Goal: Task Accomplishment & Management: Complete application form

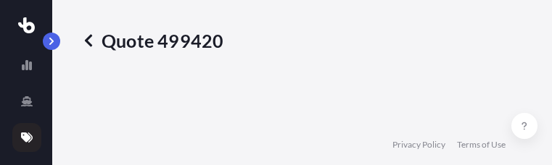
select select "Road"
select select "1"
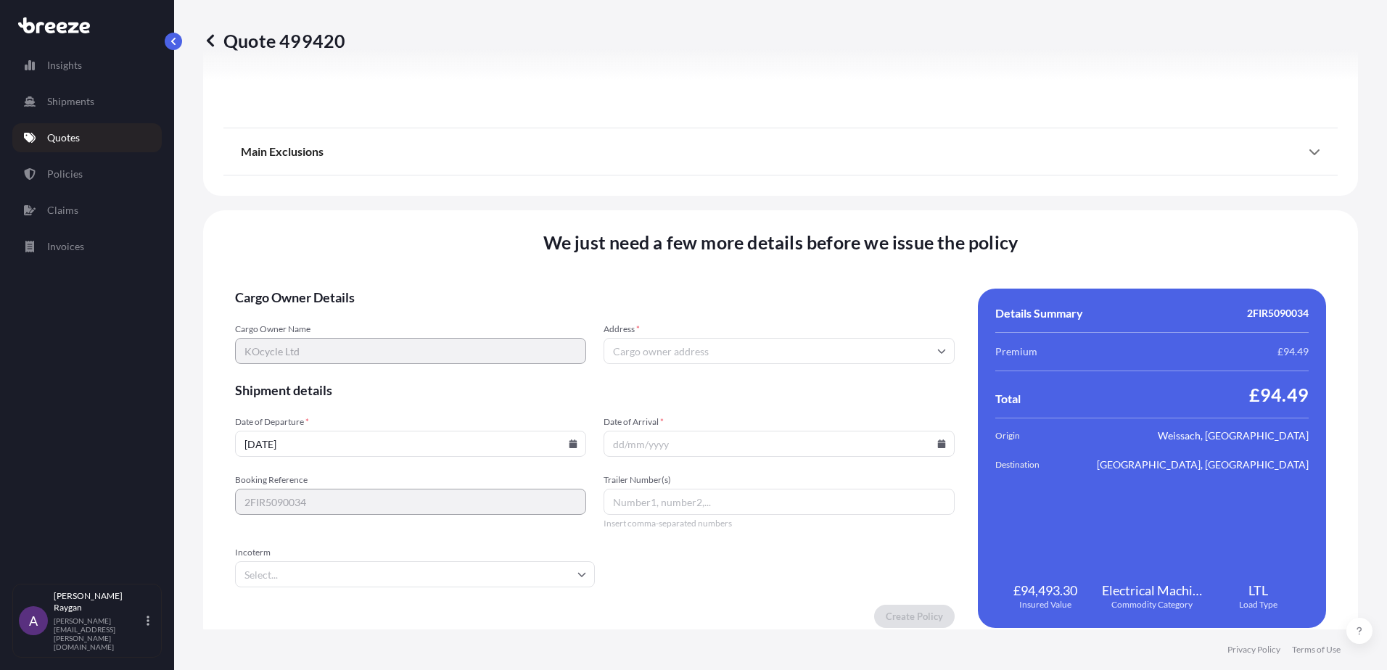
scroll to position [1714, 0]
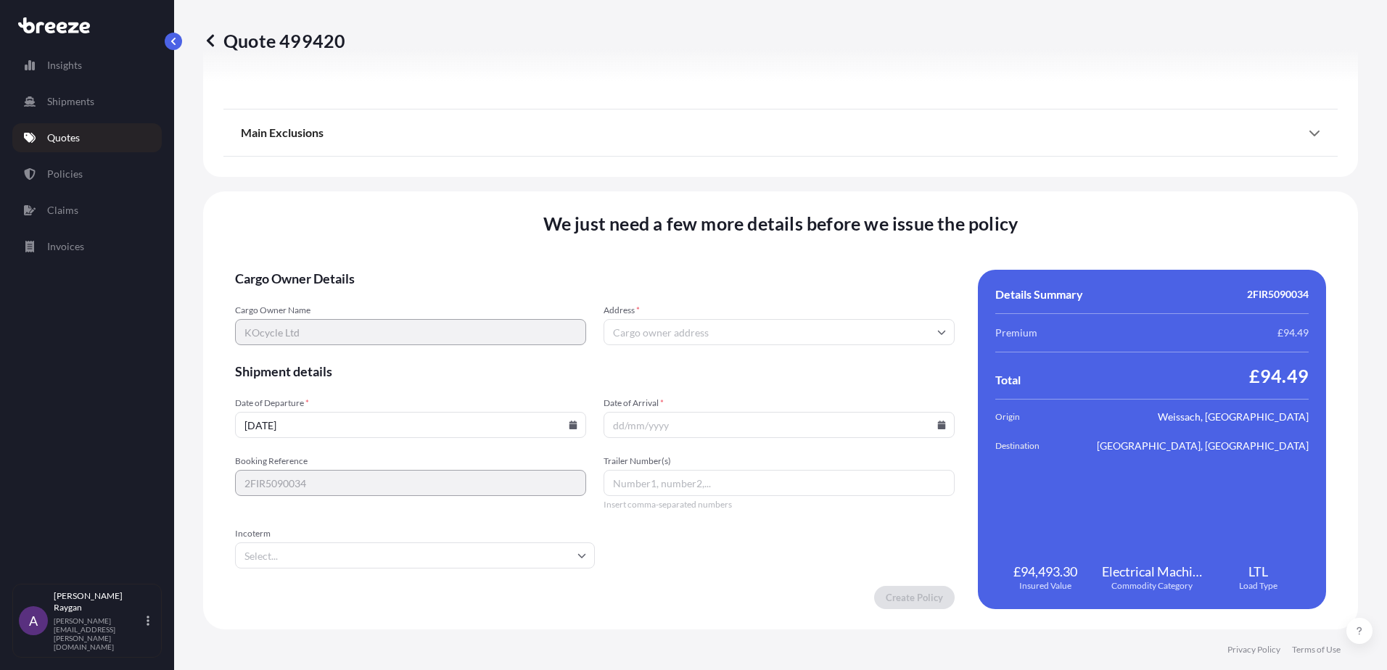
click at [551, 165] on div "Address *" at bounding box center [778, 325] width 351 height 41
click at [551, 165] on input "Address *" at bounding box center [778, 332] width 351 height 26
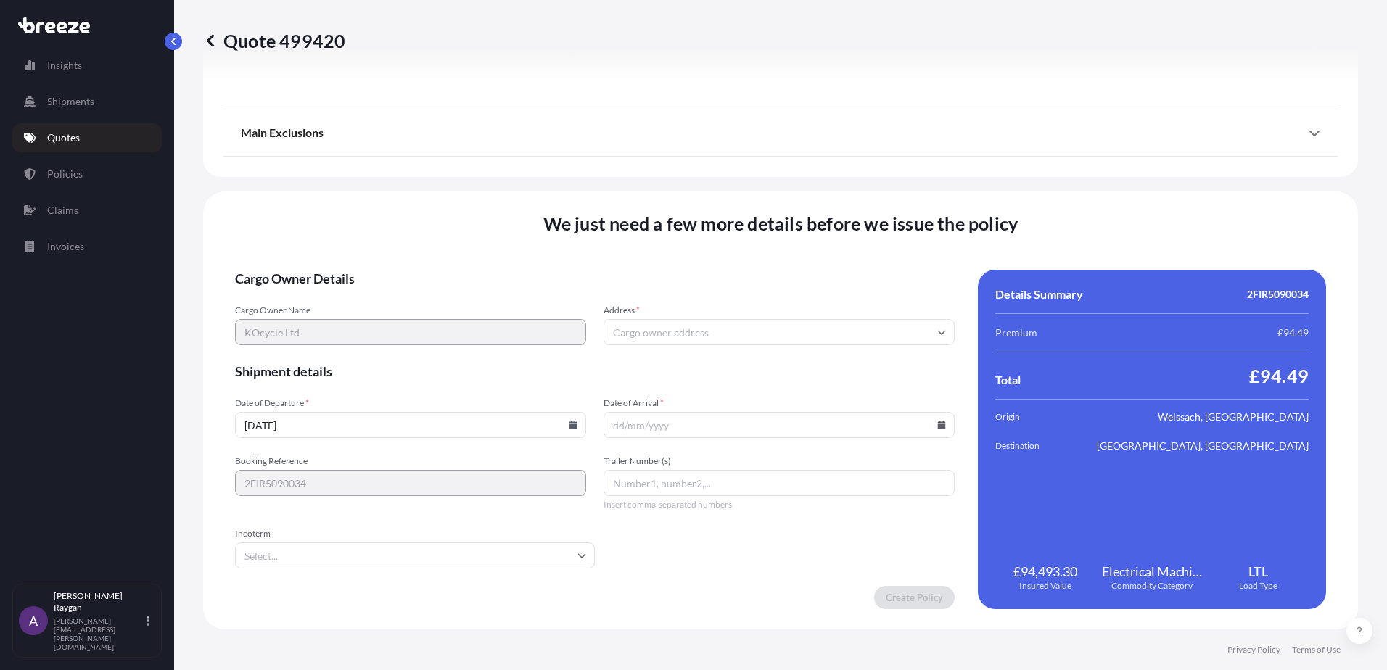
click at [551, 165] on input "Address *" at bounding box center [778, 332] width 351 height 26
paste input "Unit 2 and 7D, [GEOGRAPHIC_DATA]"
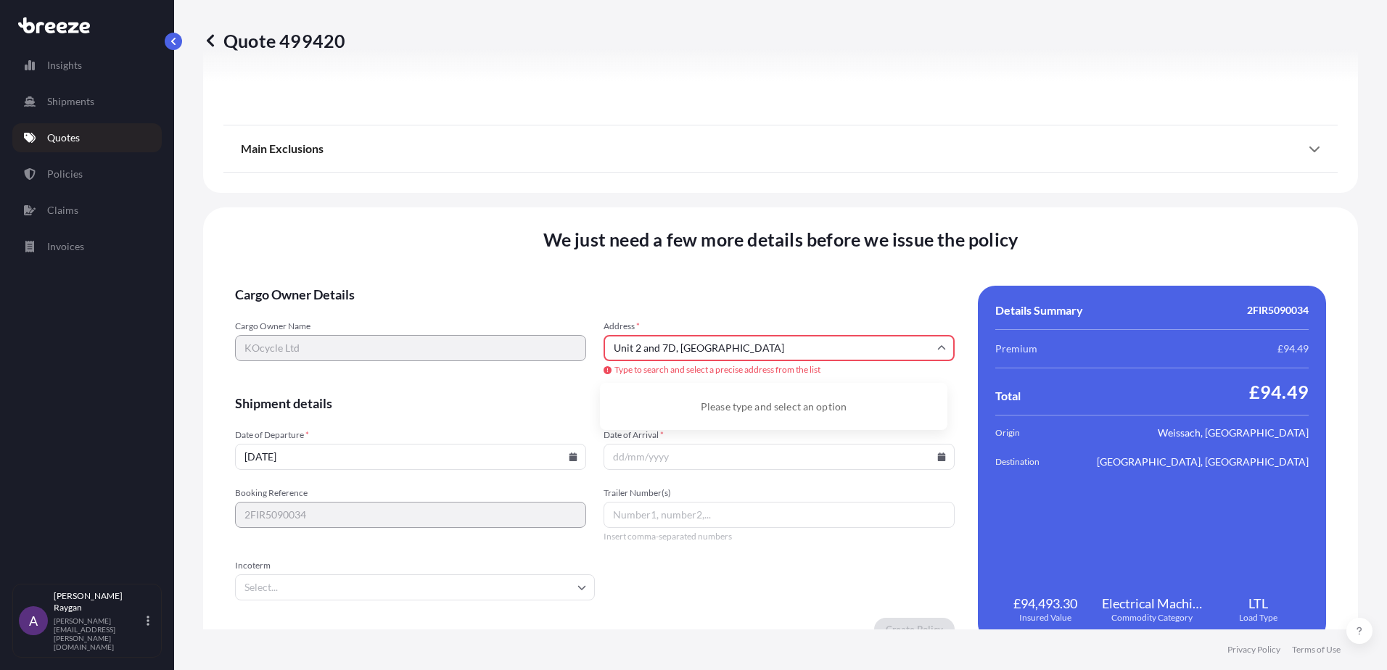
click at [551, 165] on input "Unit 2 and 7D, [GEOGRAPHIC_DATA]" at bounding box center [778, 348] width 351 height 26
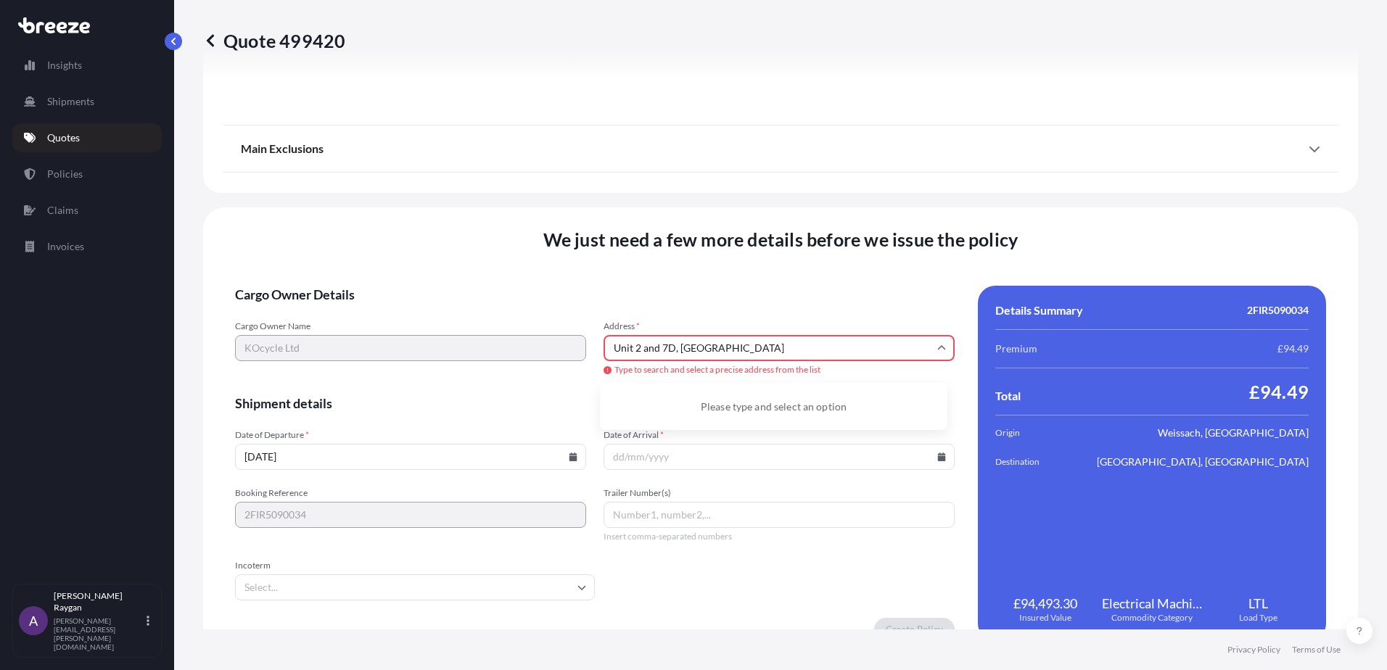
drag, startPoint x: 671, startPoint y: 349, endPoint x: 735, endPoint y: 350, distance: 64.5
click at [551, 165] on input "Unit 2 and 7D, [GEOGRAPHIC_DATA]" at bounding box center [778, 348] width 351 height 26
type input "Unit 2 and [GEOGRAPHIC_DATA]"
click at [551, 165] on input "Unit 2 and 7D Lakes Industrial Park" at bounding box center [778, 348] width 351 height 26
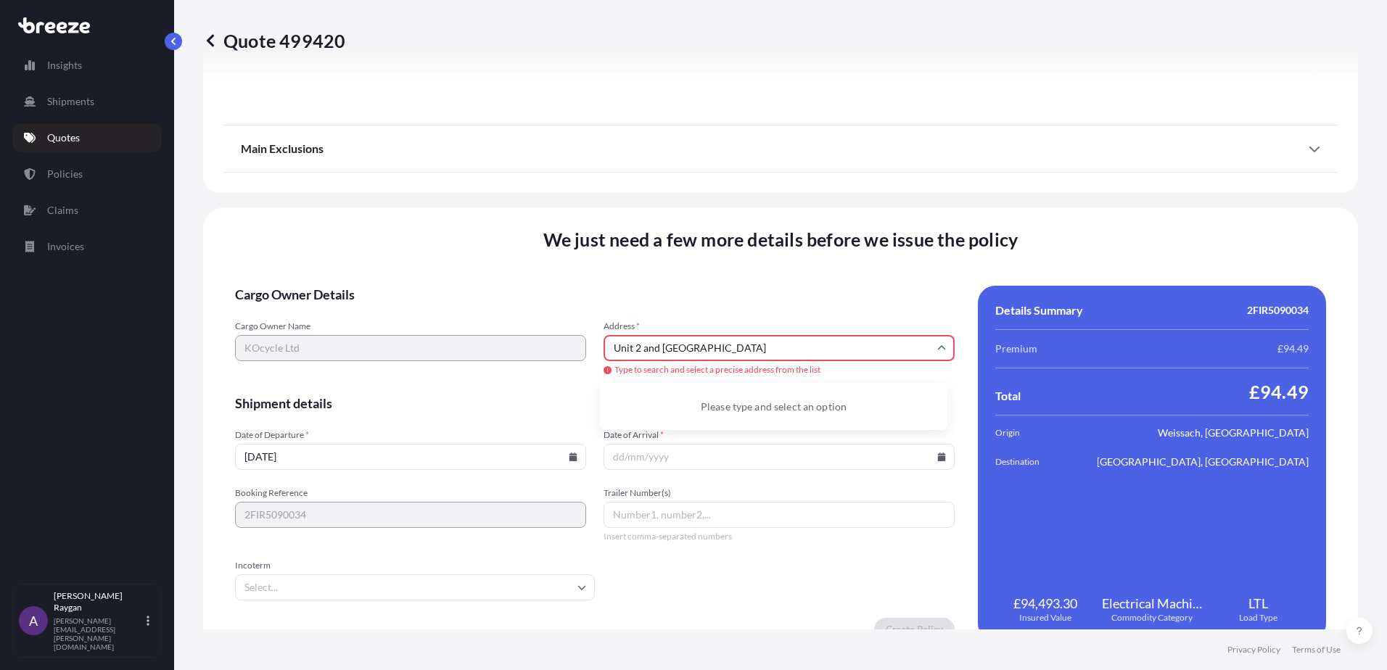
drag, startPoint x: 825, startPoint y: 345, endPoint x: 819, endPoint y: 357, distance: 13.3
click at [551, 165] on div "Cargo Owner Name KOcycle Ltd Address * Unit 2 and 7D Lakes Industrial Park Type…" at bounding box center [594, 349] width 719 height 57
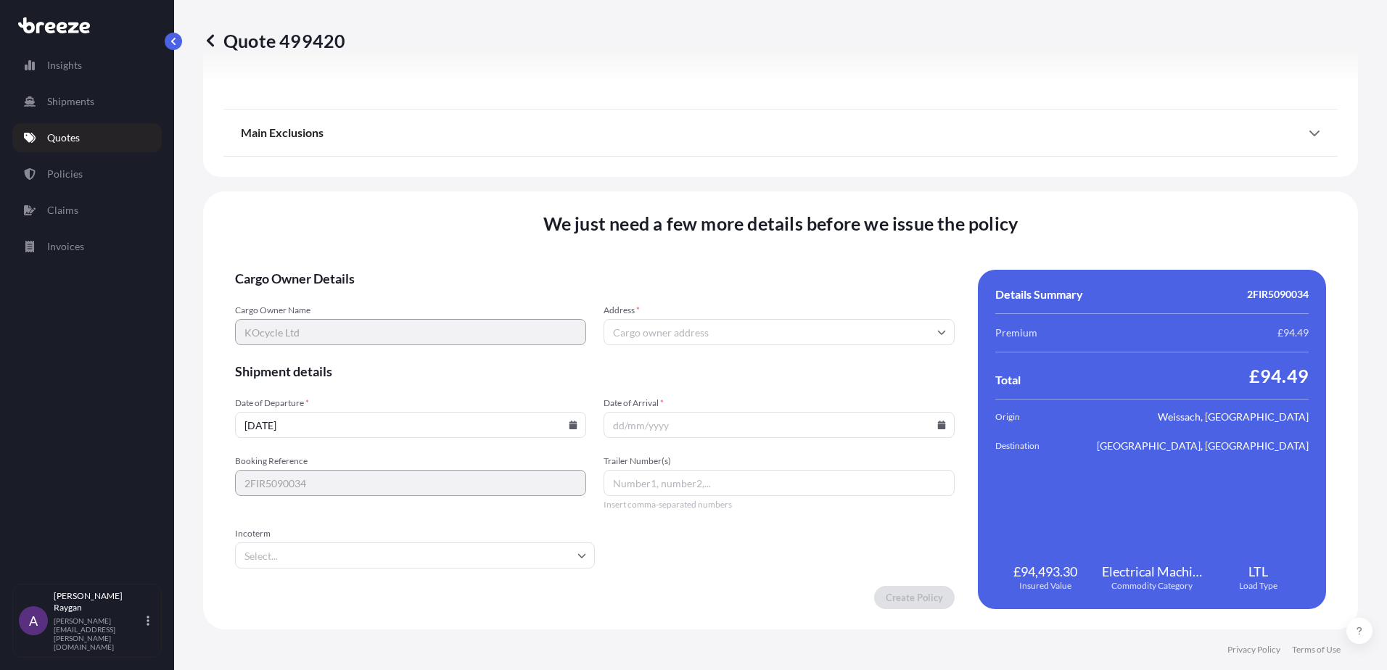
drag, startPoint x: 657, startPoint y: 314, endPoint x: 647, endPoint y: 331, distance: 19.5
click at [551, 165] on span "Address *" at bounding box center [778, 311] width 351 height 12
click at [551, 165] on input "Address *" at bounding box center [778, 332] width 351 height 26
paste input "Unit 2 and 7D, Lakes Industrial Park"
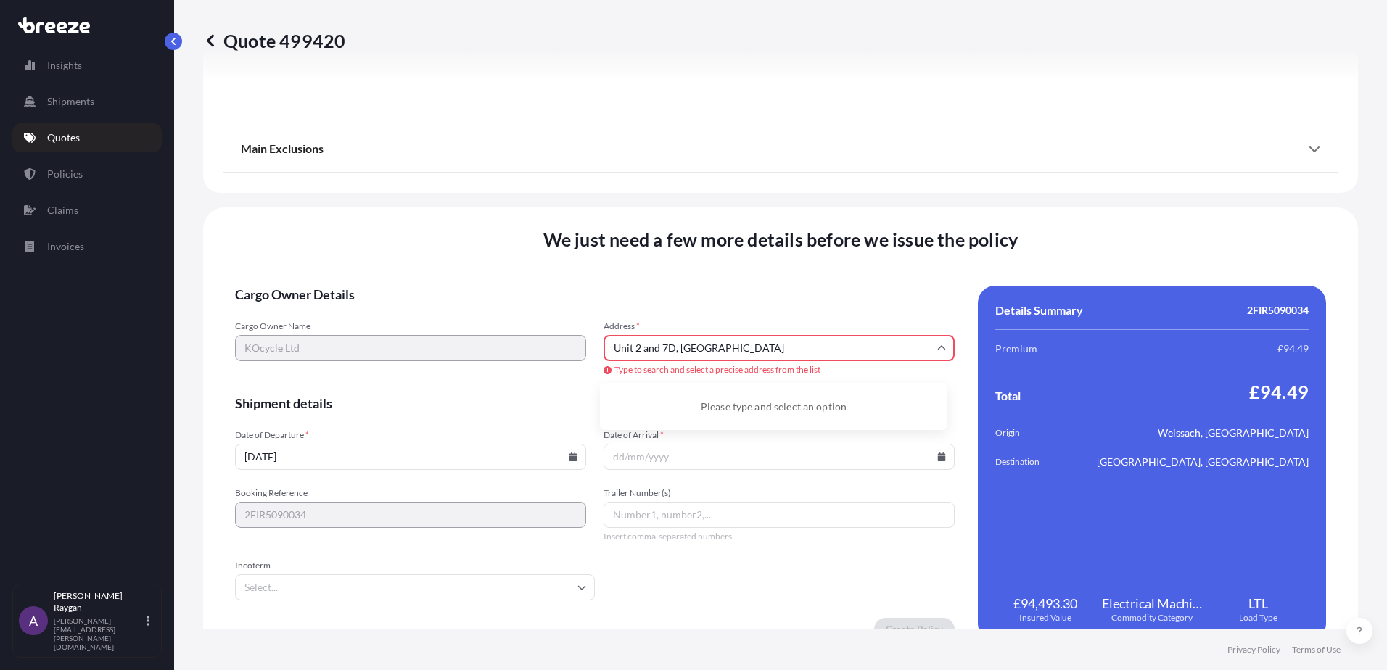
click at [425, 165] on div "Cargo Owner Name KOcycle Ltd Address * Unit 2 and 7D, Lakes Industrial Park Typ…" at bounding box center [594, 349] width 719 height 57
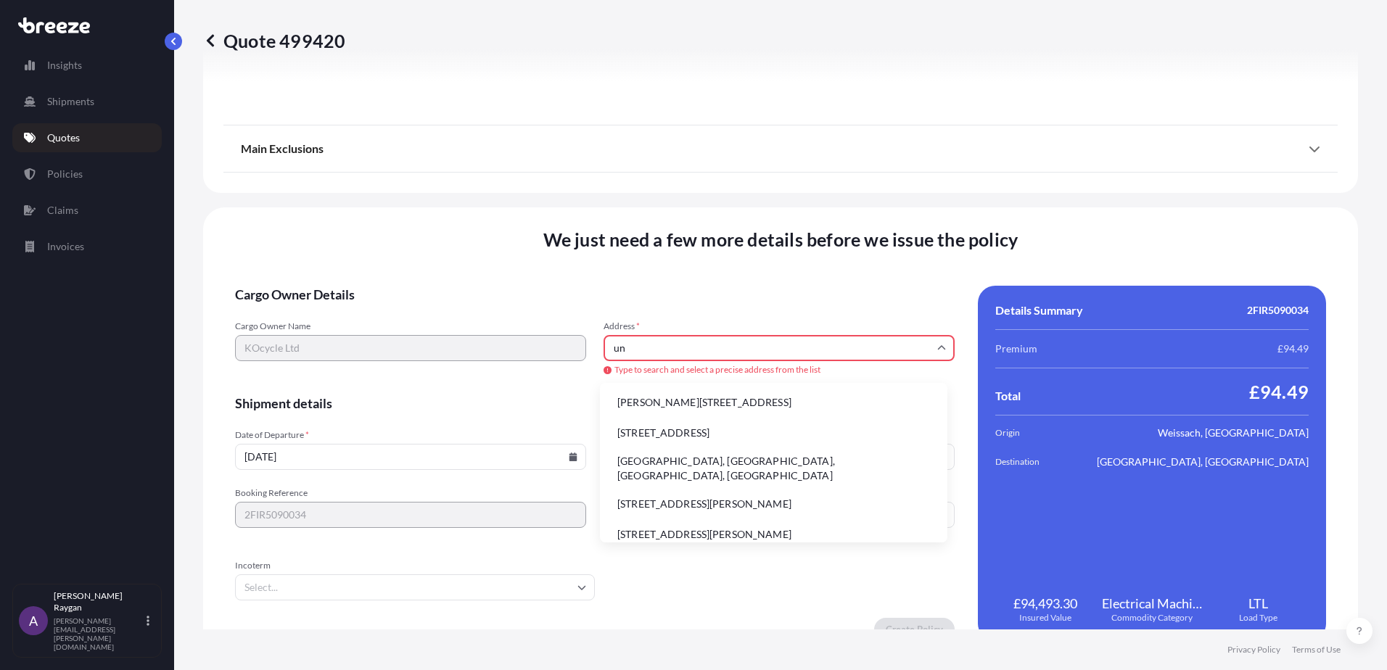
type input "u"
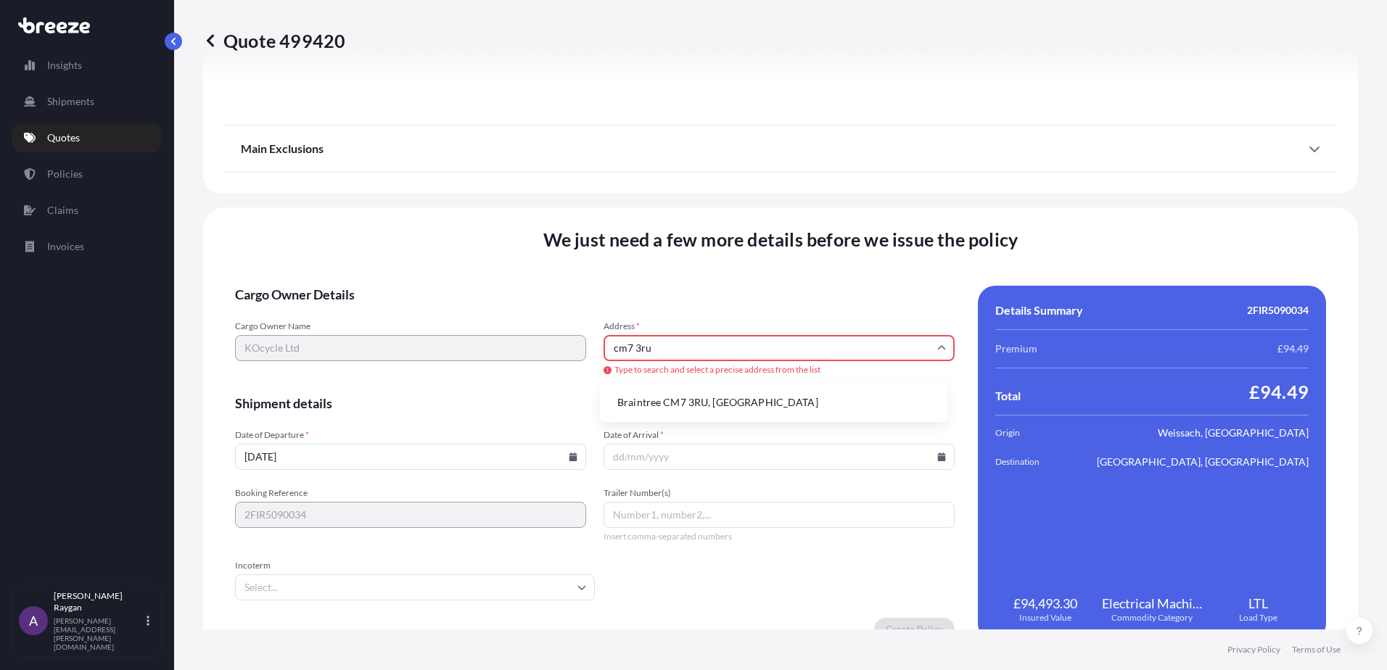
click at [551, 165] on li "Braintree CM7 3RU, UK" at bounding box center [774, 403] width 336 height 28
type input "Braintree CM7 3RU, UK"
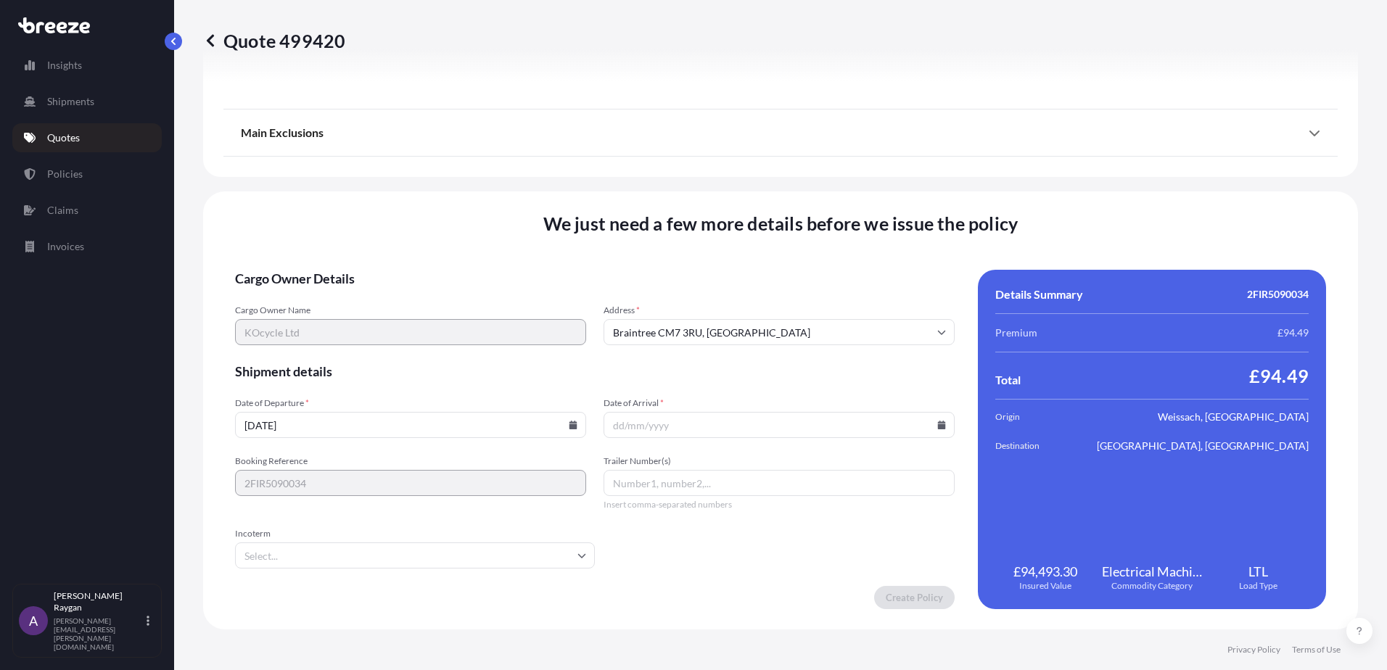
click at [492, 165] on form "Cargo Owner Details Cargo Owner Name KOcycle Ltd Address * Braintree CM7 3RU, U…" at bounding box center [594, 439] width 719 height 339
click at [551, 165] on input "Braintree CM7 3RU, UK" at bounding box center [778, 332] width 351 height 26
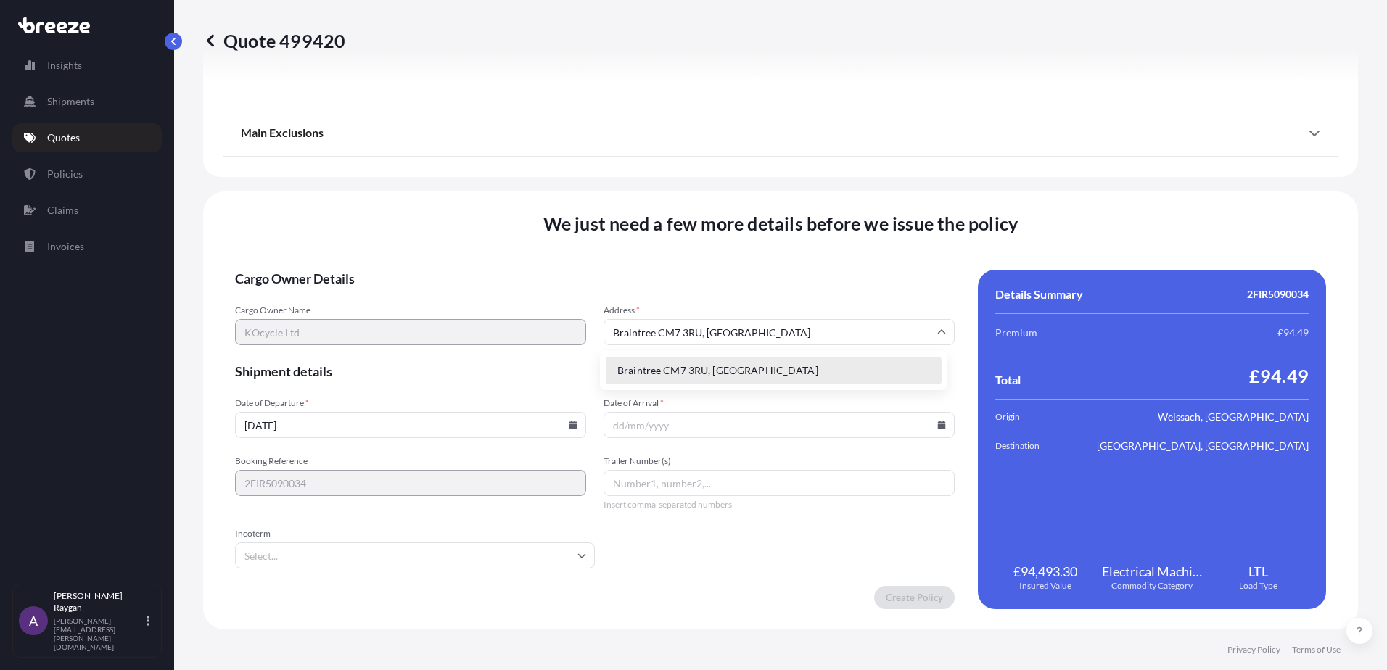
click at [526, 165] on form "Cargo Owner Details Cargo Owner Name KOcycle Ltd Address * Braintree CM7 3RU, U…" at bounding box center [594, 439] width 719 height 339
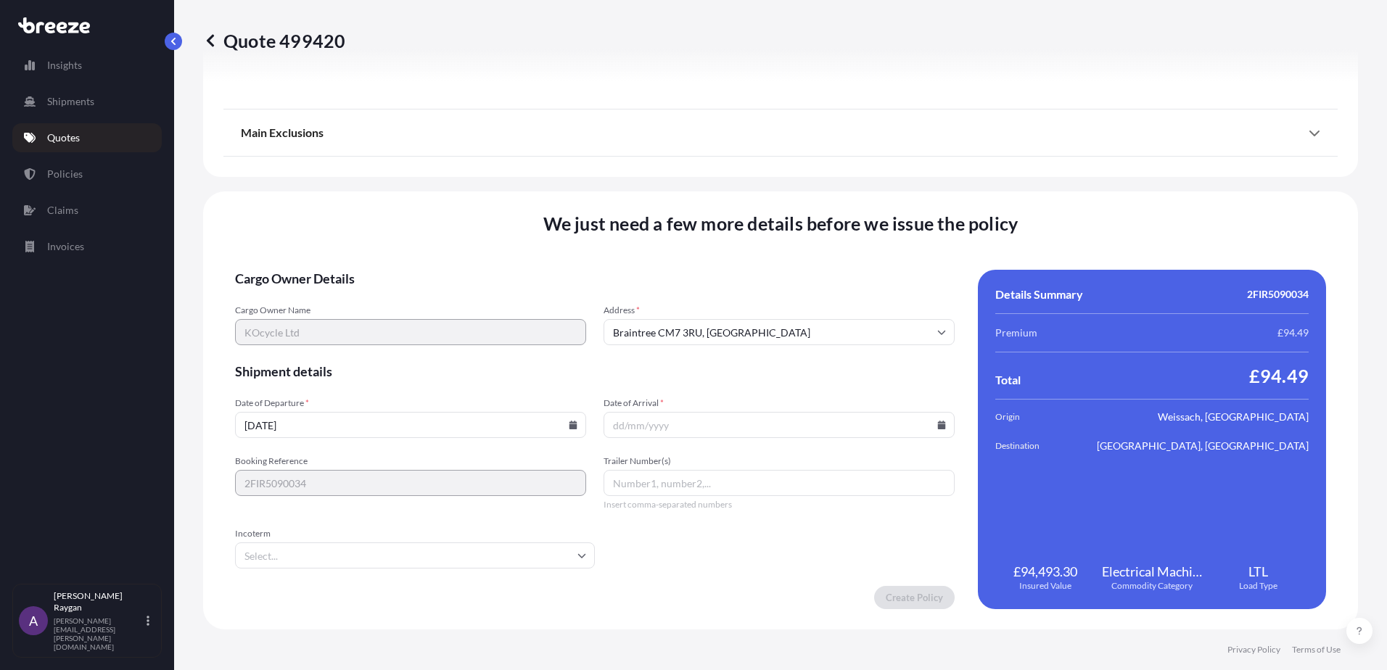
click at [551, 165] on input "Date of Arrival *" at bounding box center [778, 425] width 351 height 26
click at [551, 165] on icon at bounding box center [942, 425] width 8 height 9
click at [551, 165] on button "26" at bounding box center [807, 323] width 23 height 23
type input "[DATE]"
click at [459, 165] on input "22/09/2025" at bounding box center [410, 425] width 351 height 26
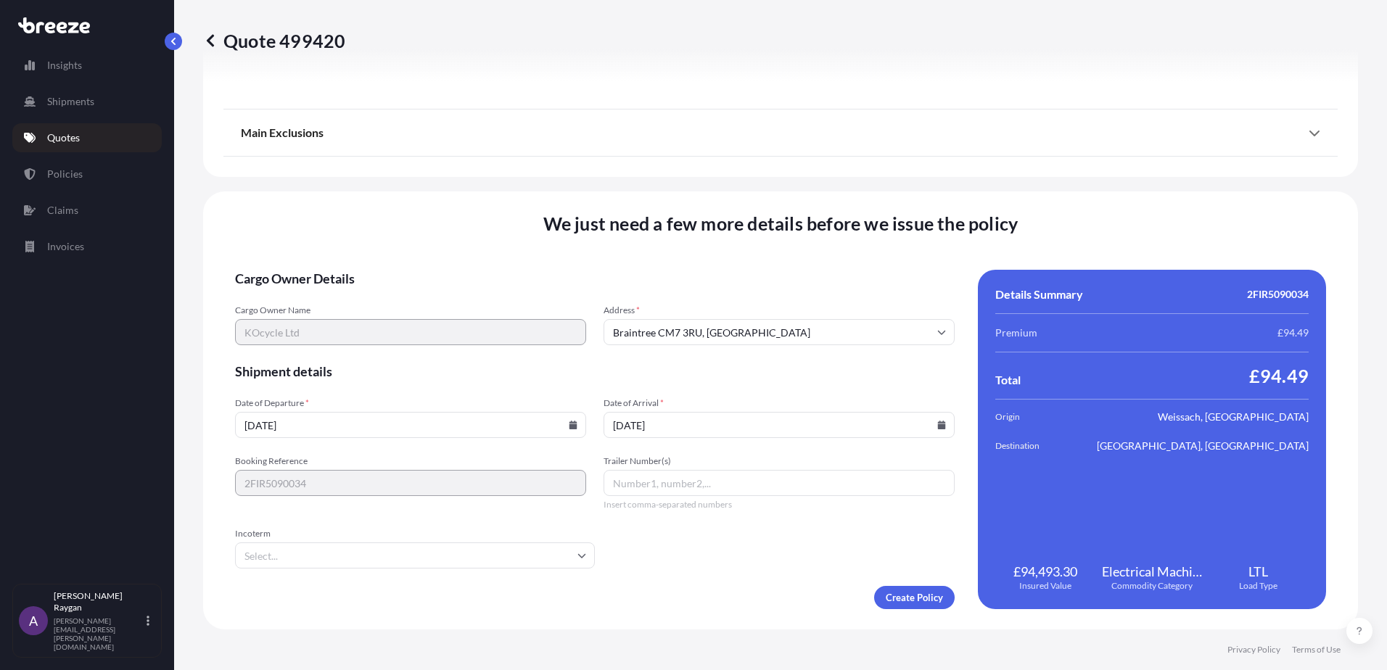
click at [551, 165] on input "22/09/2025" at bounding box center [410, 425] width 351 height 26
click at [551, 165] on icon at bounding box center [573, 425] width 8 height 9
click at [333, 165] on button "23" at bounding box center [341, 323] width 23 height 23
type input "[DATE]"
click at [551, 165] on input "Trailer Number(s)" at bounding box center [778, 483] width 351 height 26
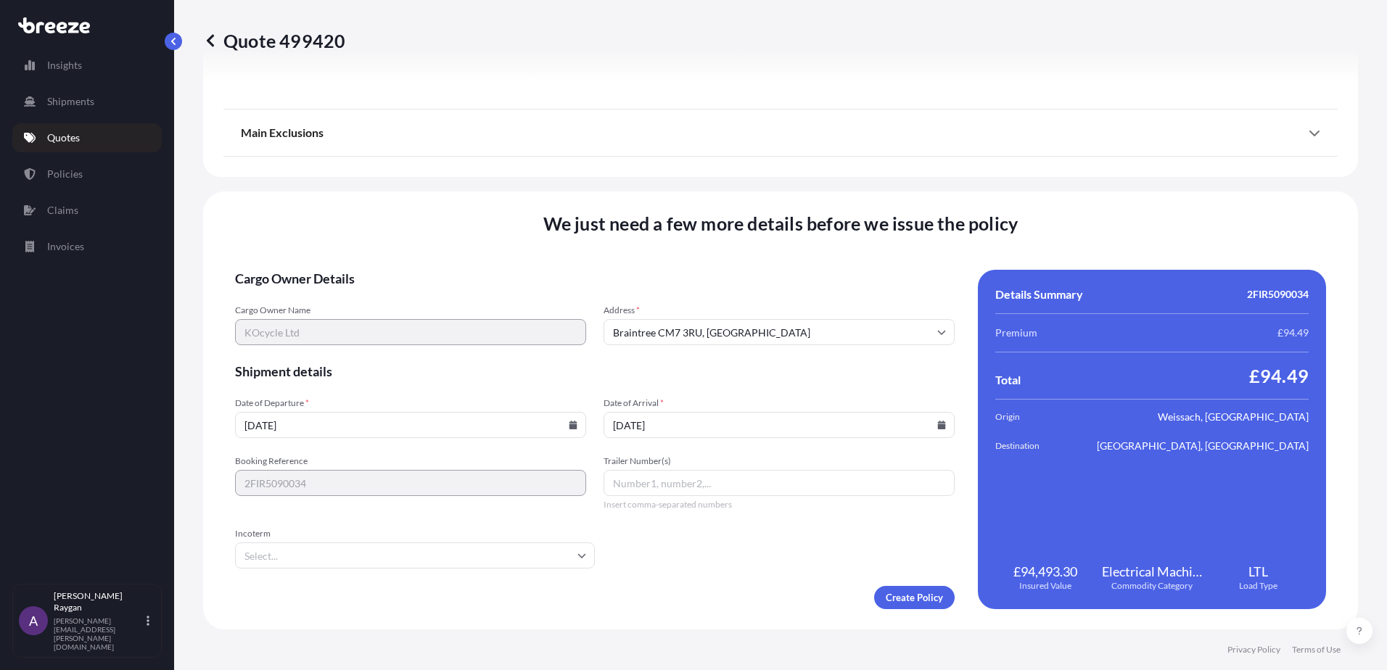
paste input "ST179"
type input "ST179"
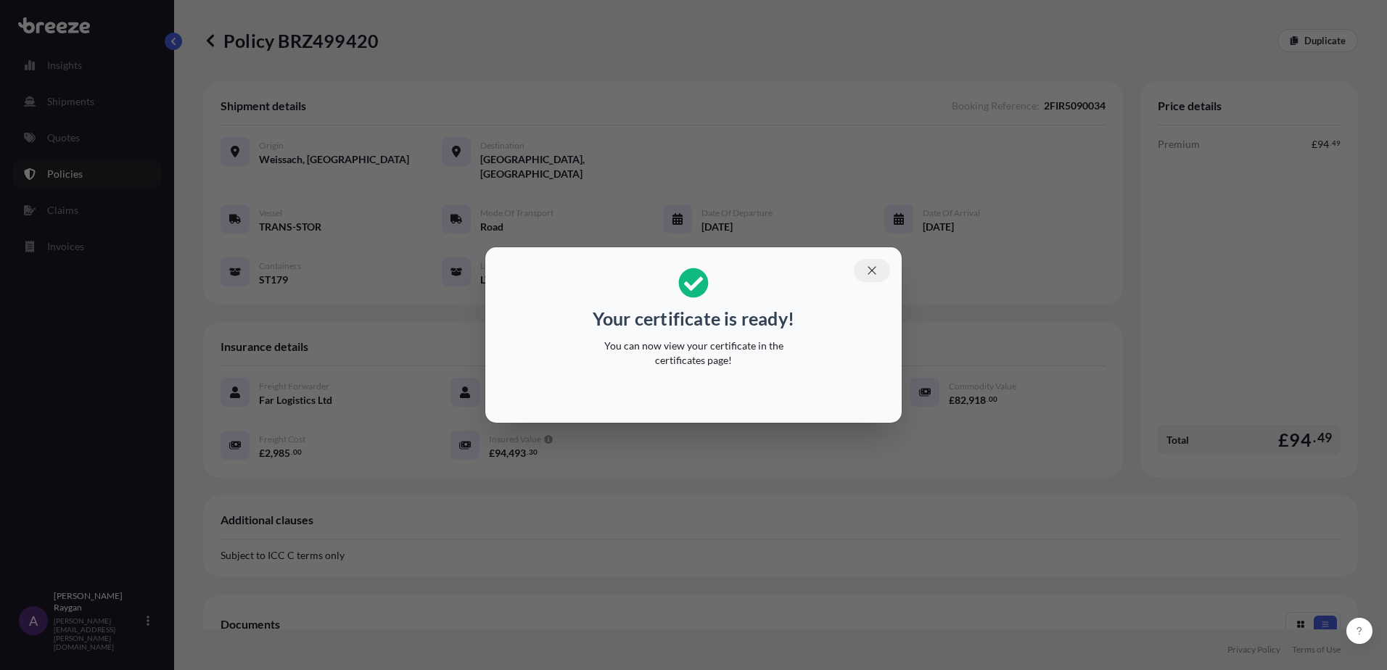
click at [551, 165] on icon "button" at bounding box center [871, 270] width 13 height 13
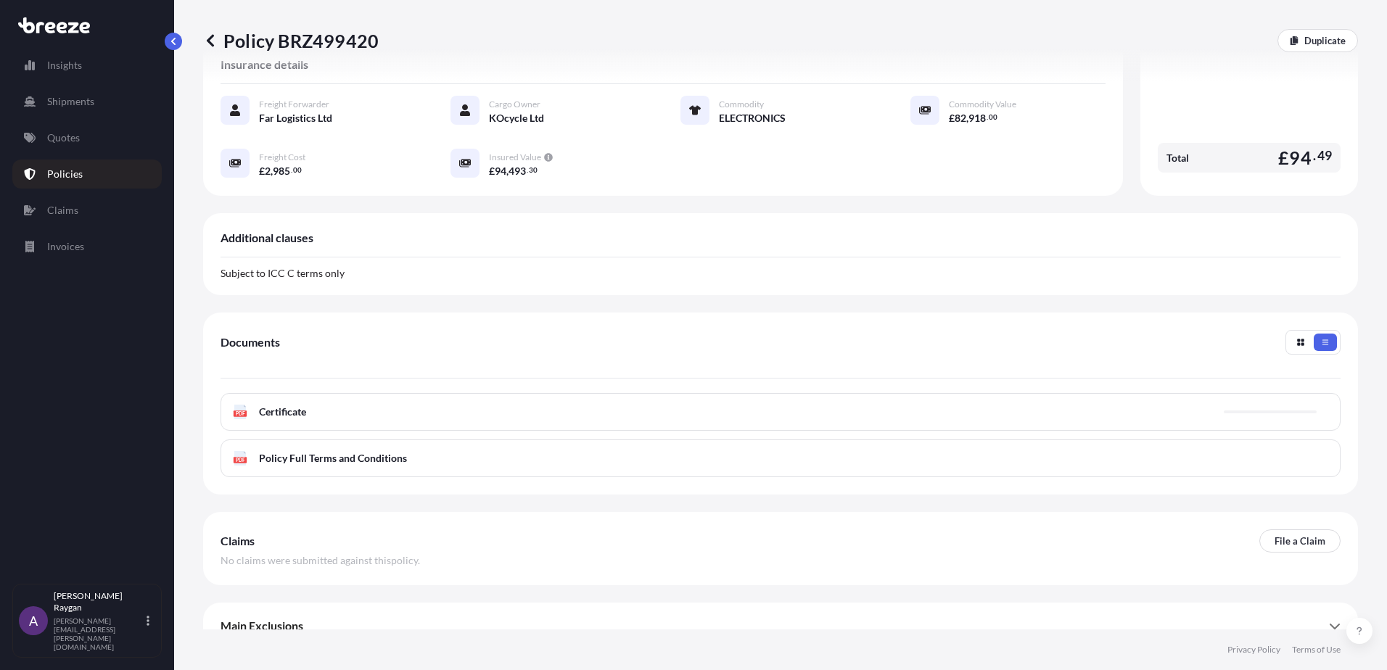
scroll to position [287, 0]
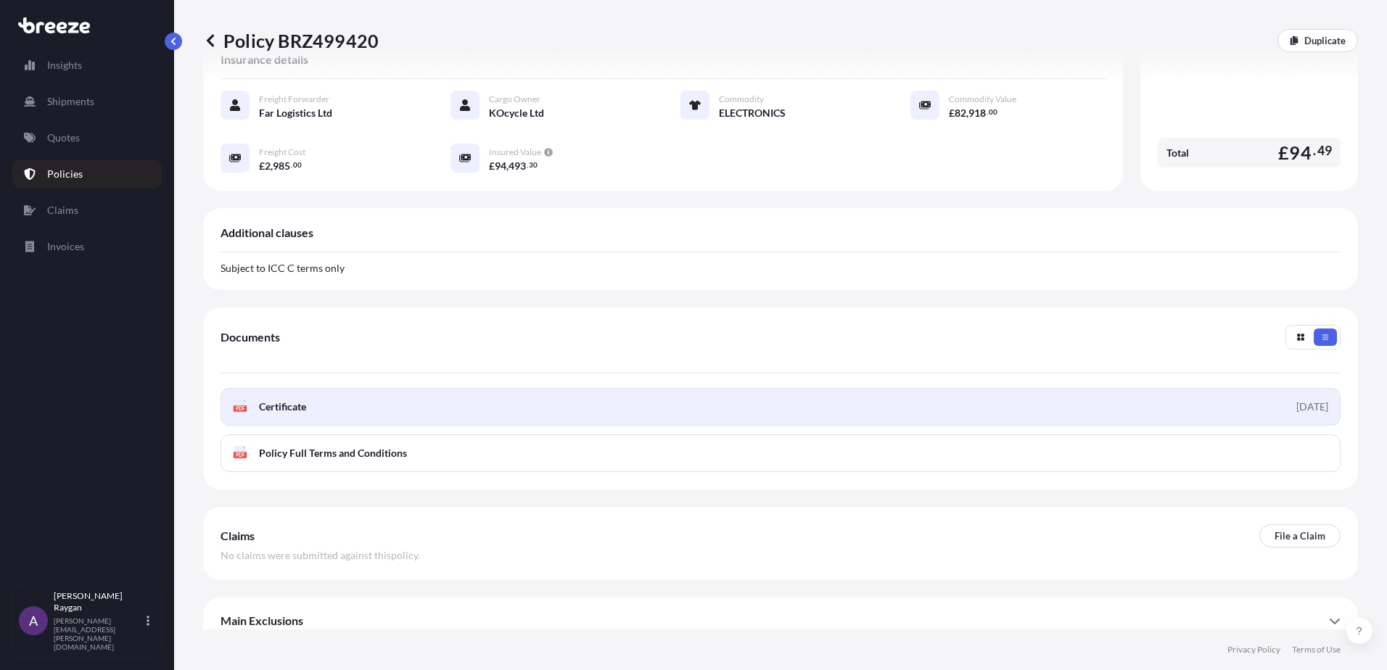
click at [551, 165] on div "[DATE]" at bounding box center [1312, 407] width 32 height 15
